Goal: Task Accomplishment & Management: Use online tool/utility

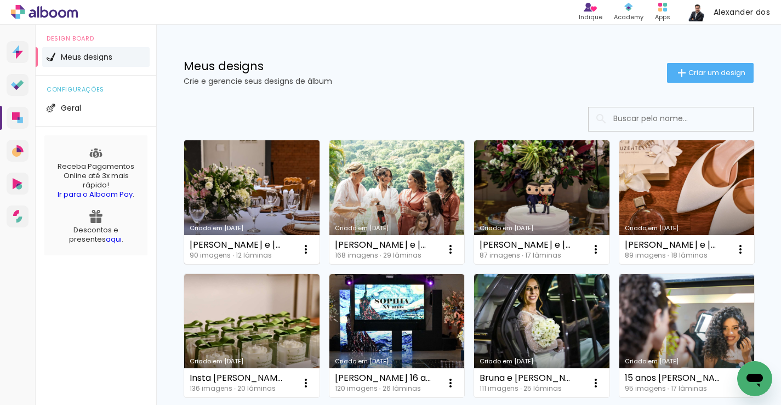
click at [277, 172] on link "Criado em [DATE]" at bounding box center [251, 202] width 135 height 124
